Goal: Communication & Community: Answer question/provide support

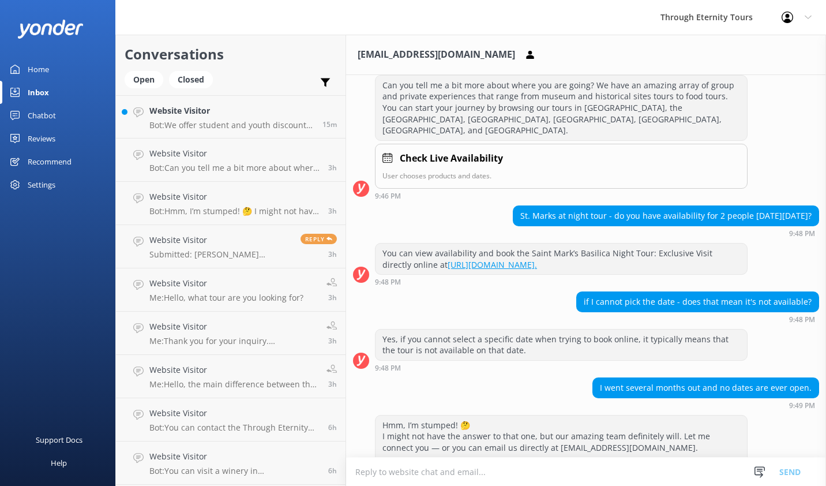
scroll to position [456, 0]
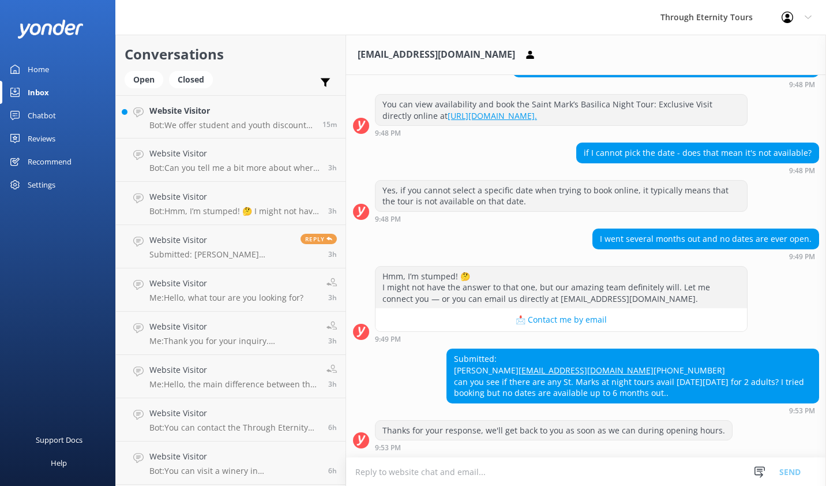
click at [435, 468] on textarea at bounding box center [586, 471] width 480 height 28
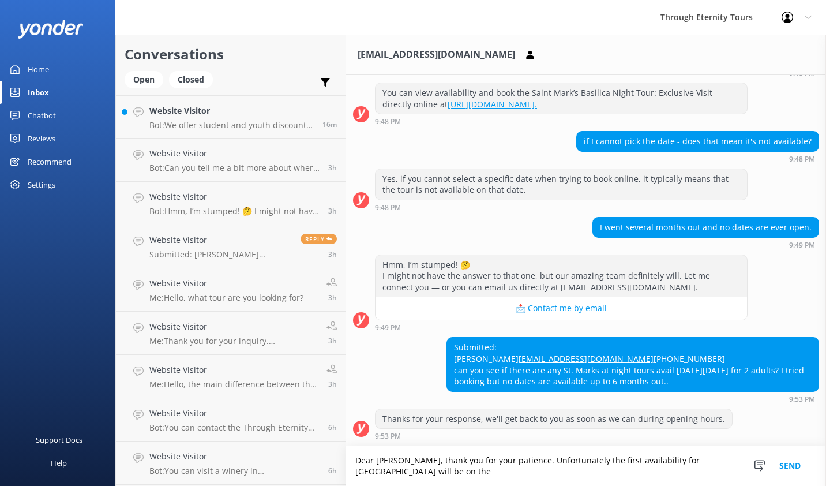
scroll to position [467, 0]
click at [407, 472] on textarea "Dear [PERSON_NAME], thank you for your patience. Unfortunately, the first avail…" at bounding box center [586, 466] width 480 height 40
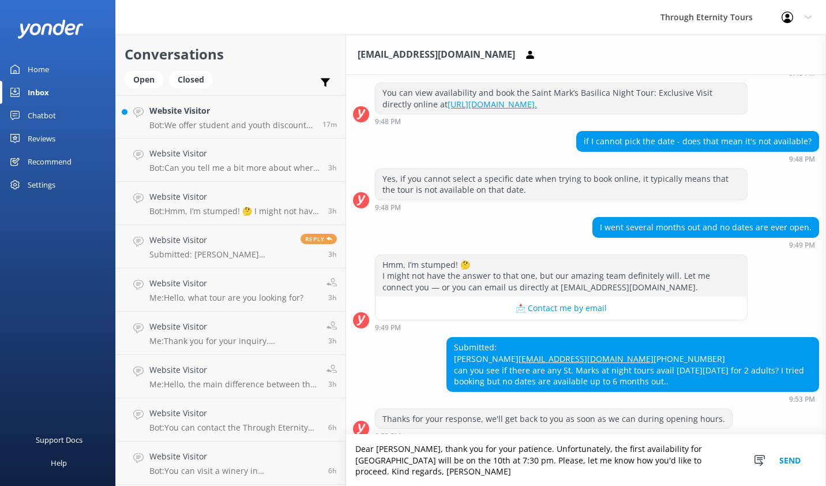
click at [505, 463] on textarea "Dear [PERSON_NAME], thank you for your patience. Unfortunately, the first avail…" at bounding box center [586, 459] width 480 height 51
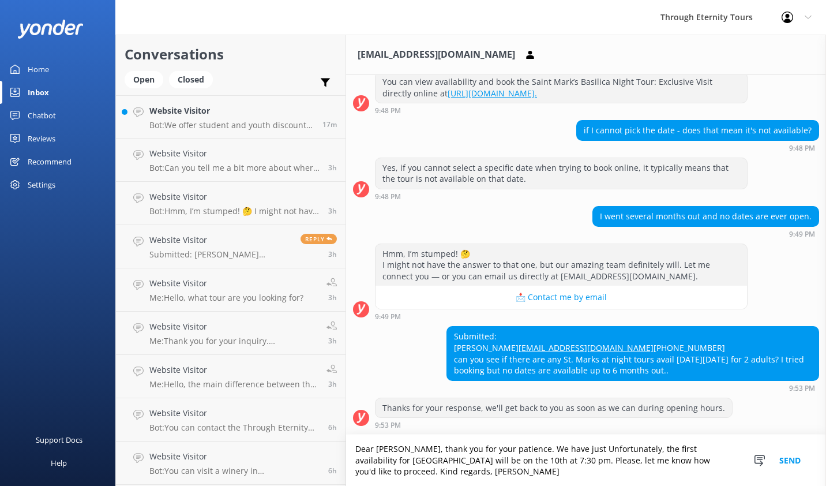
scroll to position [478, 0]
click at [598, 475] on textarea "Dear [PERSON_NAME], thank you for your patience. We have just received an updat…" at bounding box center [586, 459] width 480 height 51
type textarea "Dear [PERSON_NAME], thank you for your patience. We have just received an updat…"
click at [785, 458] on button "Send" at bounding box center [789, 459] width 43 height 51
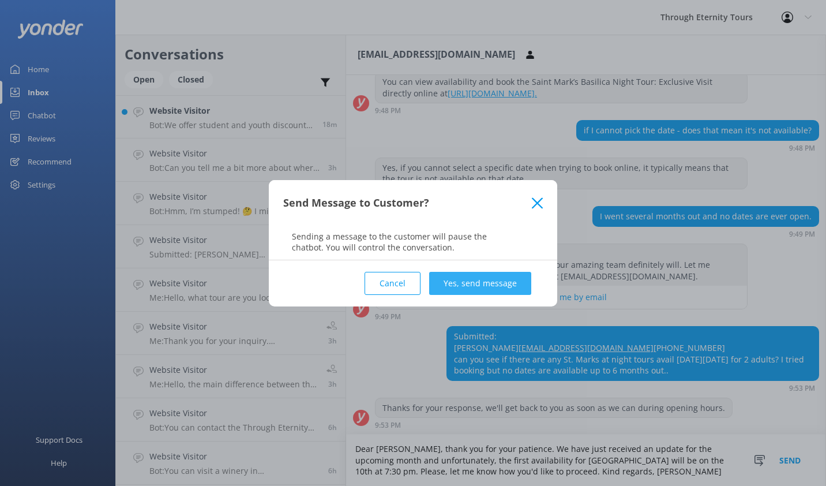
click at [468, 283] on button "Yes, send message" at bounding box center [480, 283] width 102 height 23
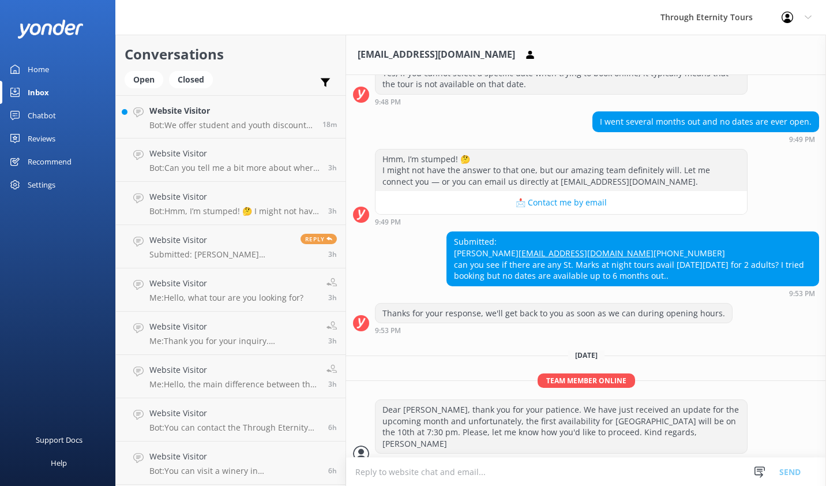
scroll to position [574, 0]
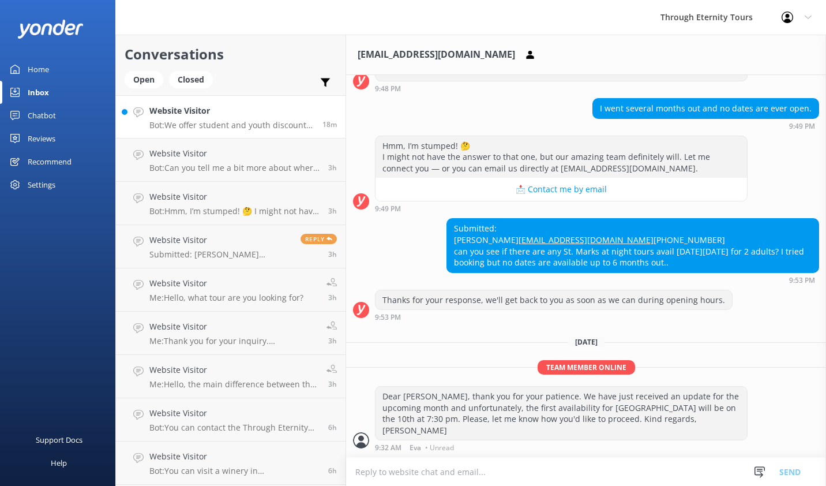
click at [246, 115] on h4 "Website Visitor" at bounding box center [231, 110] width 164 height 13
